Goal: Information Seeking & Learning: Find specific fact

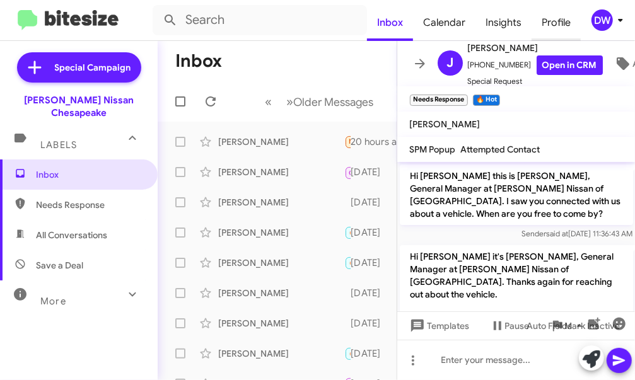
scroll to position [466, 0]
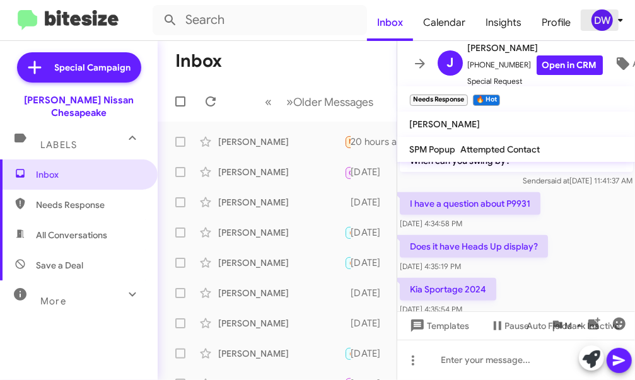
click at [600, 23] on div "DW" at bounding box center [601, 19] width 21 height 21
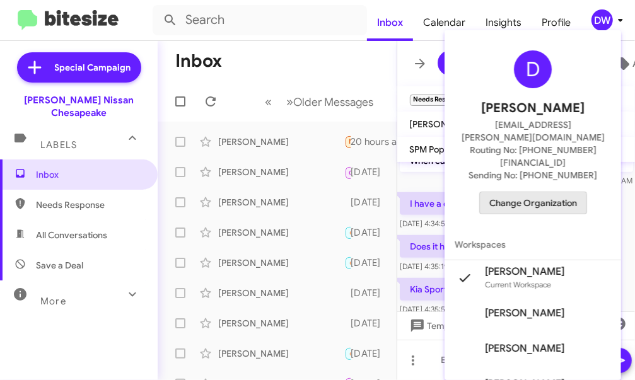
click at [521, 192] on span "Change Organization" at bounding box center [533, 202] width 88 height 21
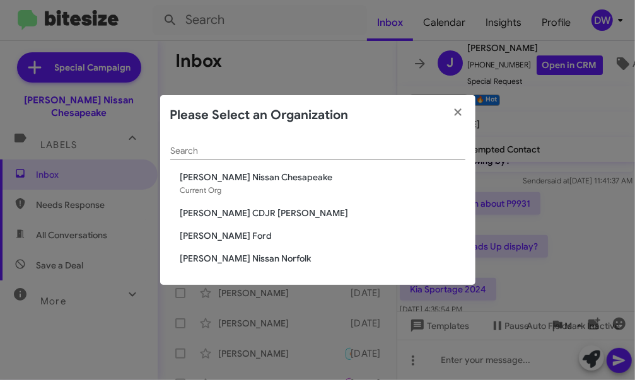
click at [212, 240] on span "[PERSON_NAME] Ford" at bounding box center [322, 235] width 285 height 13
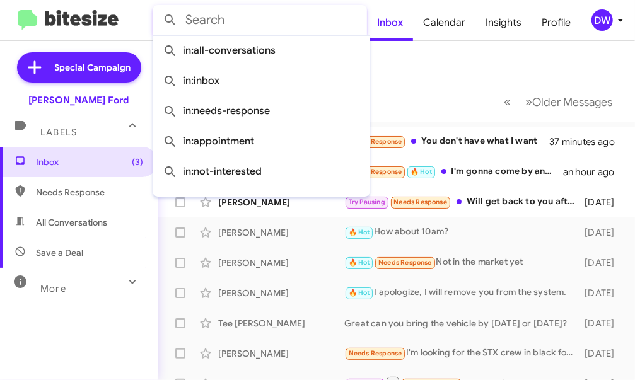
click at [311, 16] on input "text" at bounding box center [260, 20] width 214 height 30
paste input "+1 (202) 826 - 4014"
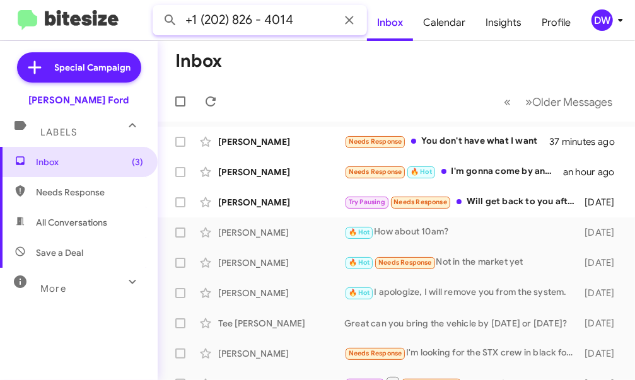
click at [158, 8] on button at bounding box center [170, 20] width 25 height 25
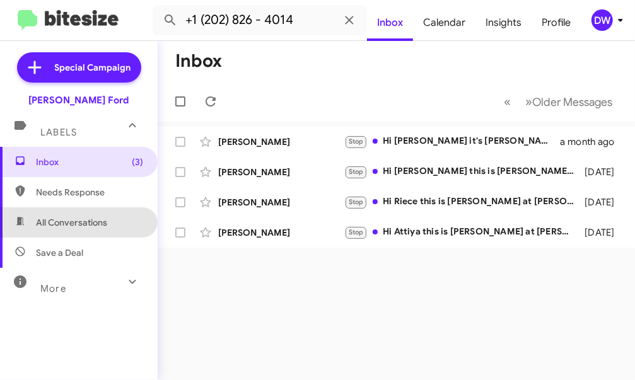
click at [96, 228] on span "All Conversations" at bounding box center [71, 222] width 71 height 13
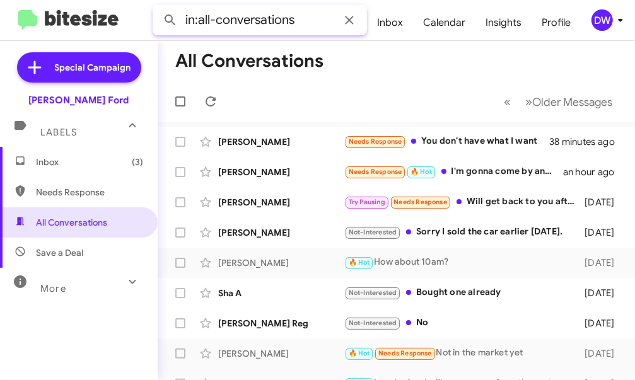
click at [311, 17] on input "in:all-conversations" at bounding box center [260, 20] width 214 height 30
paste input "+1 (202) 826 - 4014"
type input "in:all-conversations +1 (202) 826 - 4014"
click at [158, 8] on button at bounding box center [170, 20] width 25 height 25
